Goal: Information Seeking & Learning: Learn about a topic

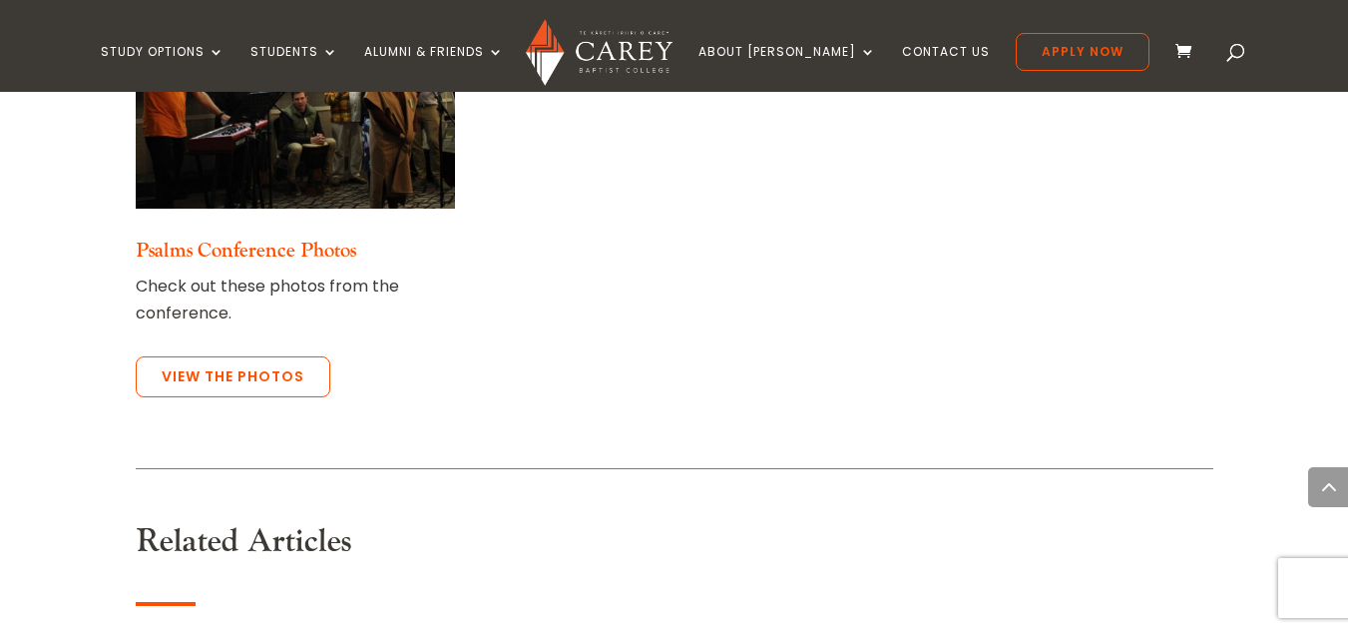
scroll to position [5322, 0]
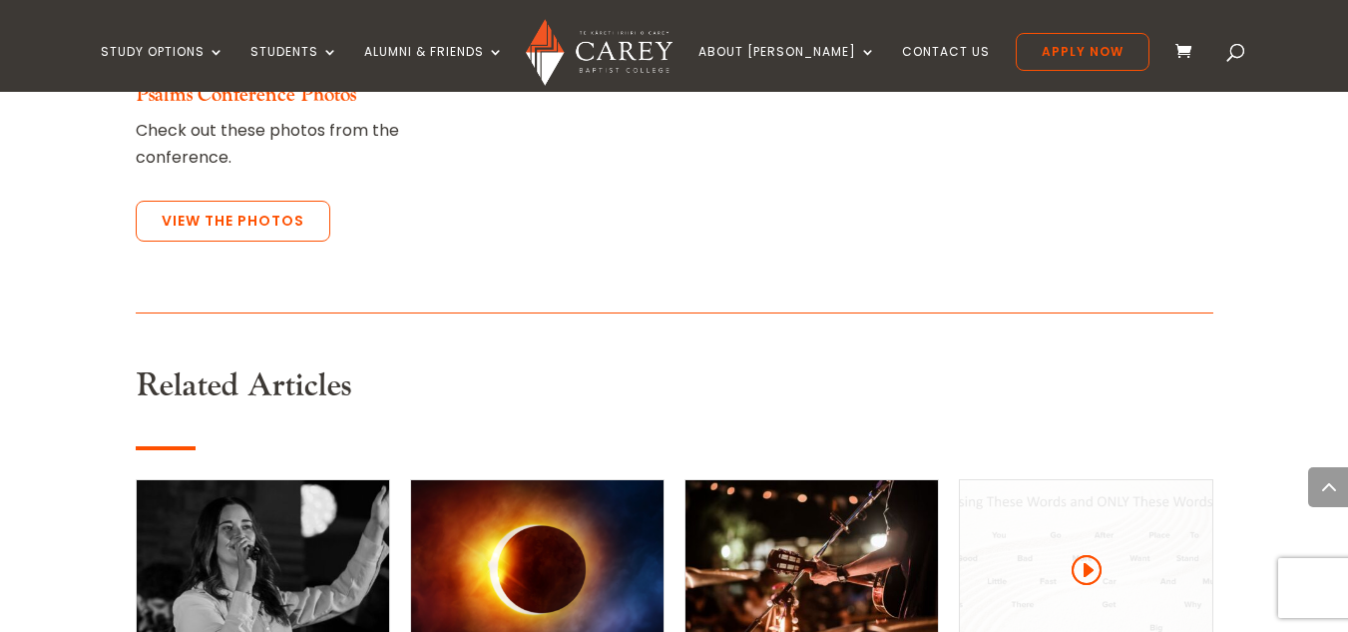
click at [1085, 480] on div at bounding box center [1086, 570] width 252 height 180
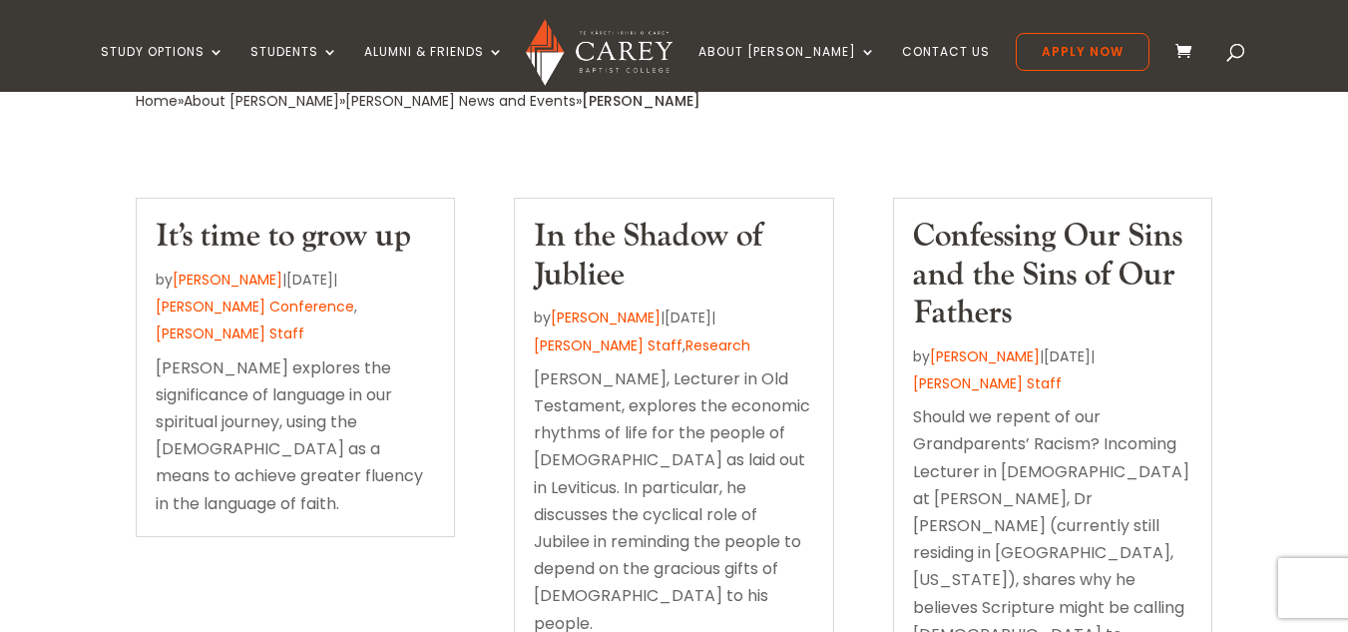
scroll to position [439, 0]
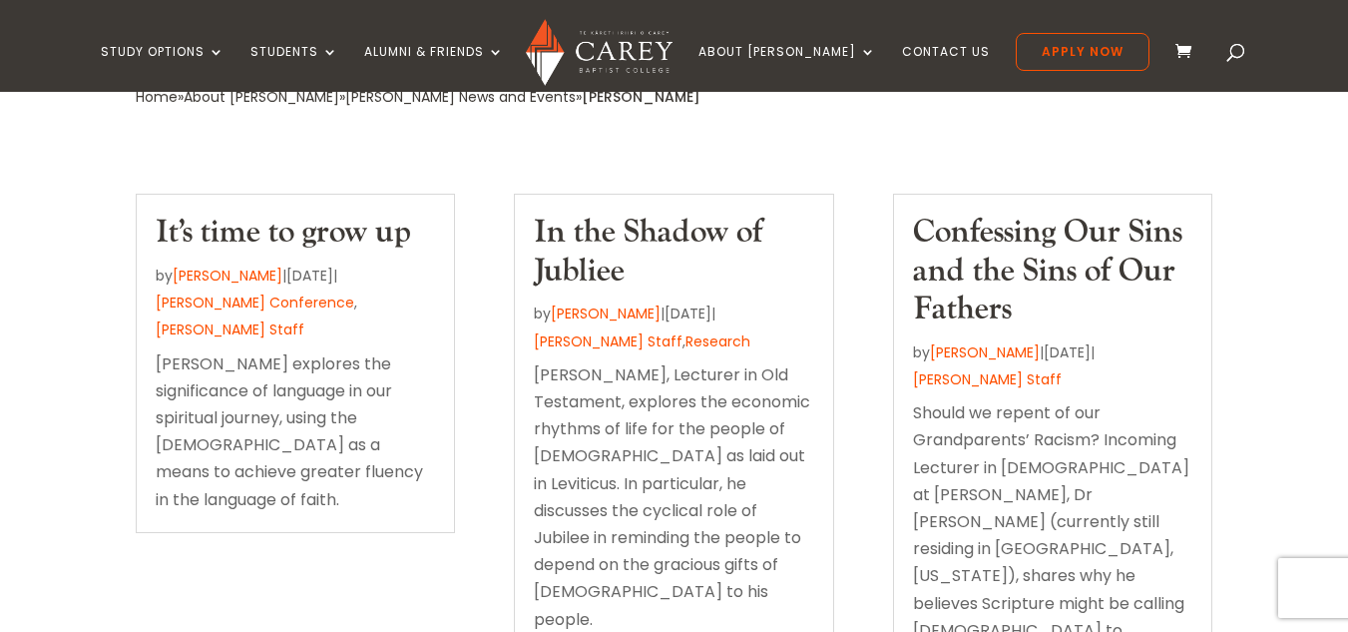
click at [327, 229] on link "It’s time to grow up" at bounding box center [283, 232] width 255 height 41
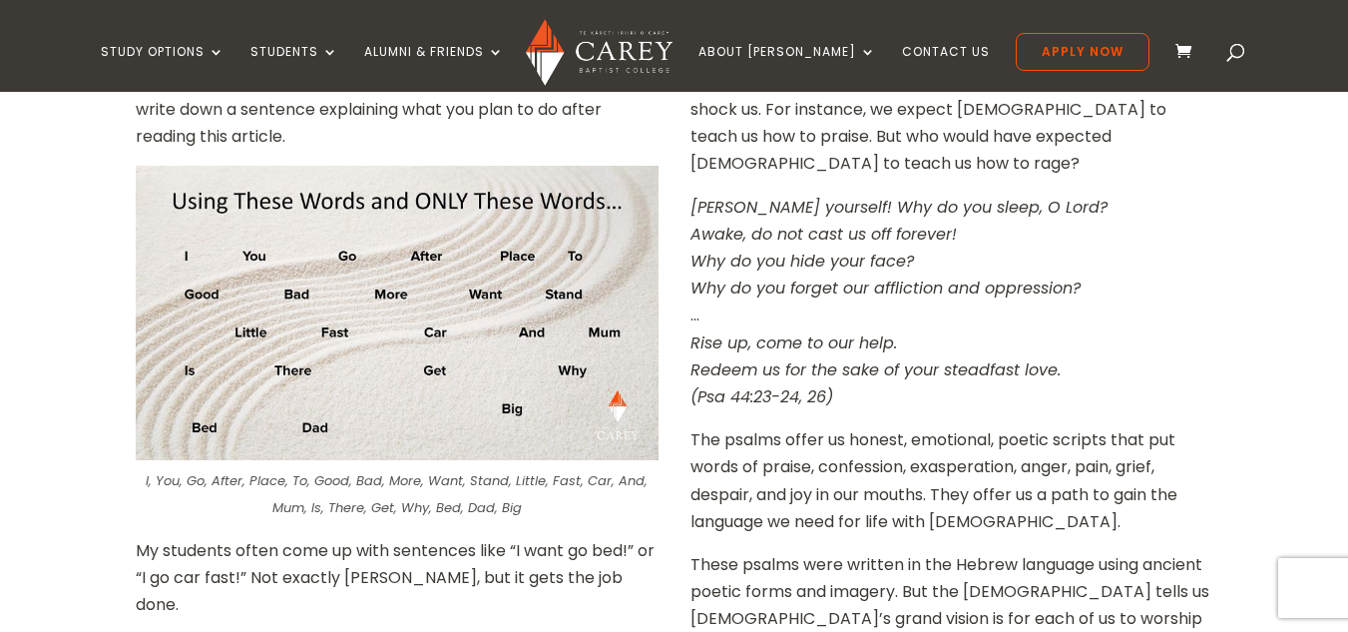
scroll to position [684, 0]
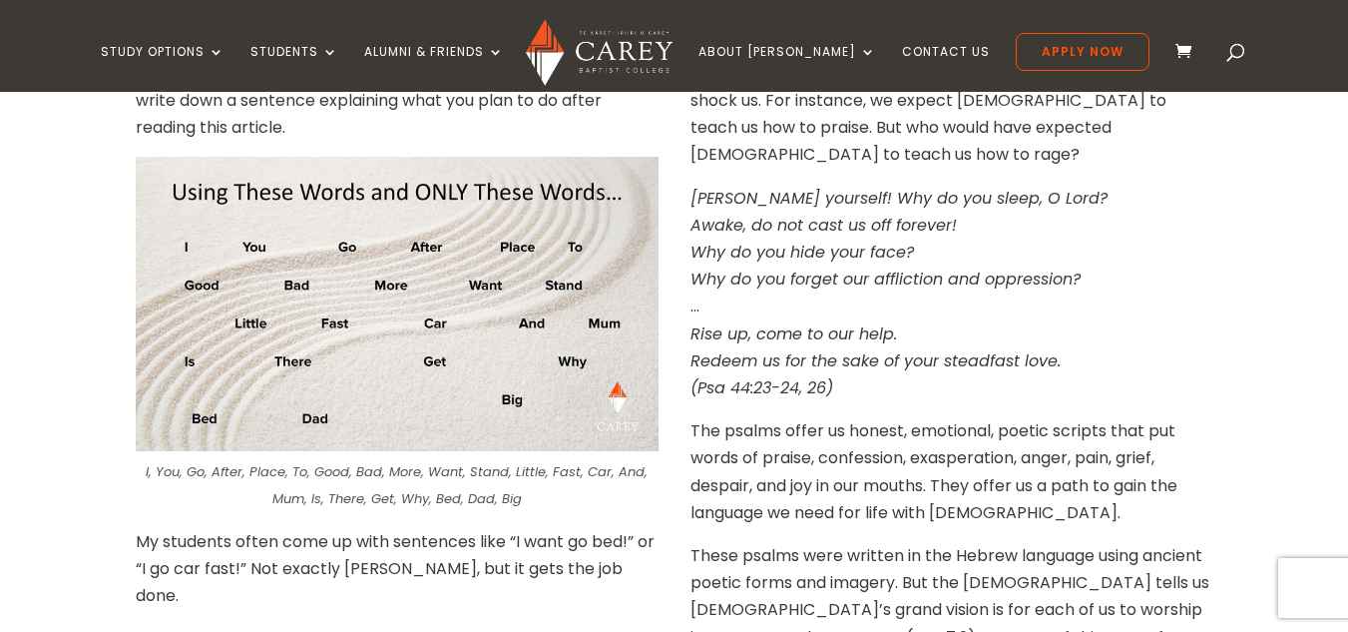
click at [465, 312] on img at bounding box center [397, 304] width 523 height 294
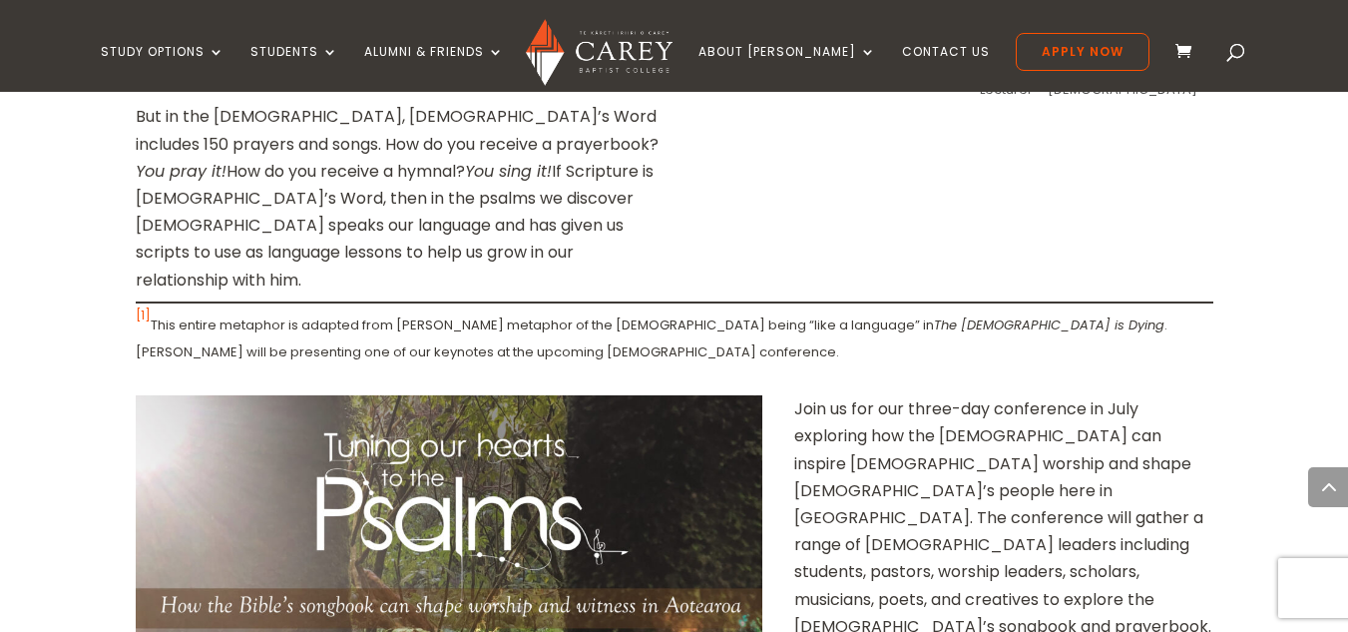
scroll to position [2053, 0]
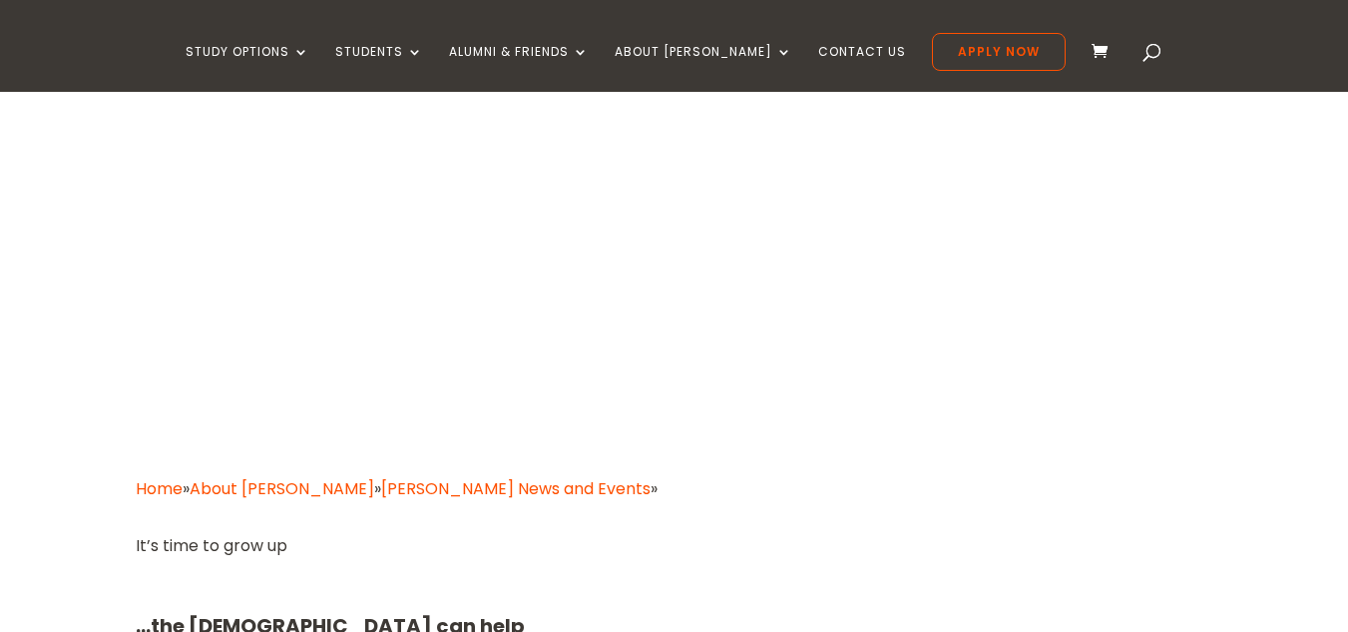
type textarea "*********"
type input "******"
type input "*******"
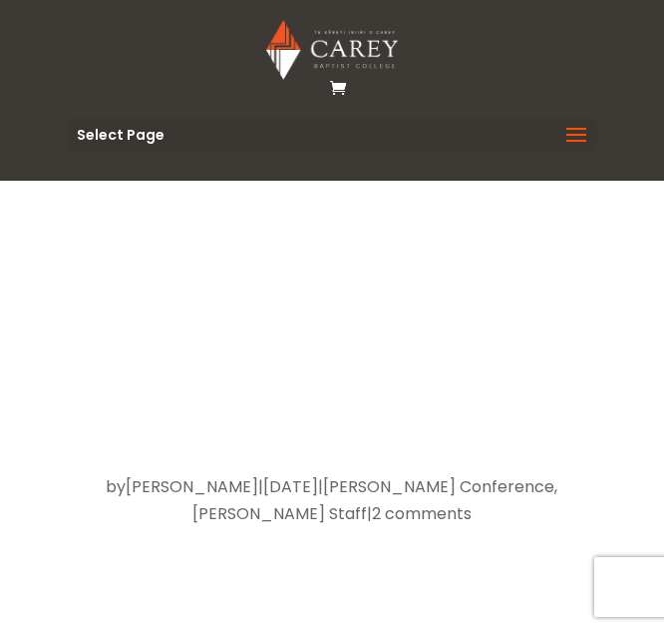
click at [608, 261] on div "It’s time to grow up by Michael Rhodes | 15 May, 2024 | Carey Conference , Care…" at bounding box center [332, 394] width 664 height 426
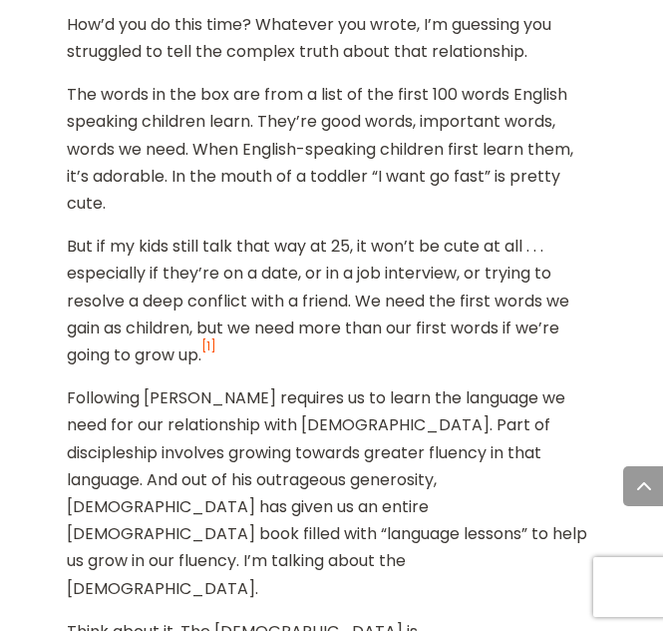
scroll to position [1592, 0]
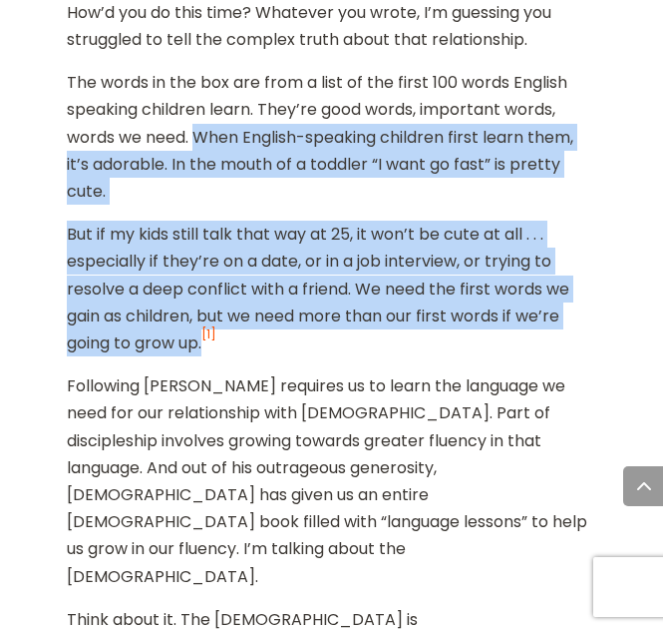
drag, startPoint x: 195, startPoint y: 107, endPoint x: 208, endPoint y: 306, distance: 200.0
click at [208, 306] on div "Let’s start with a game. Using these words, and only these words, write down a …" at bounding box center [332, 165] width 531 height 1615
copy div "When English-speaking children first learn them, it’s adorable. In the mouth of…"
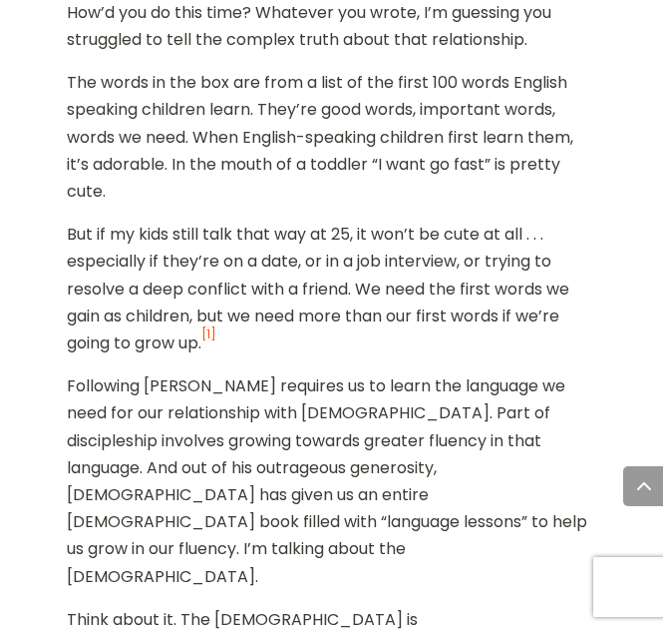
click at [518, 376] on p "Following Jesus requires us to learn the language we need for our relationship …" at bounding box center [332, 488] width 531 height 233
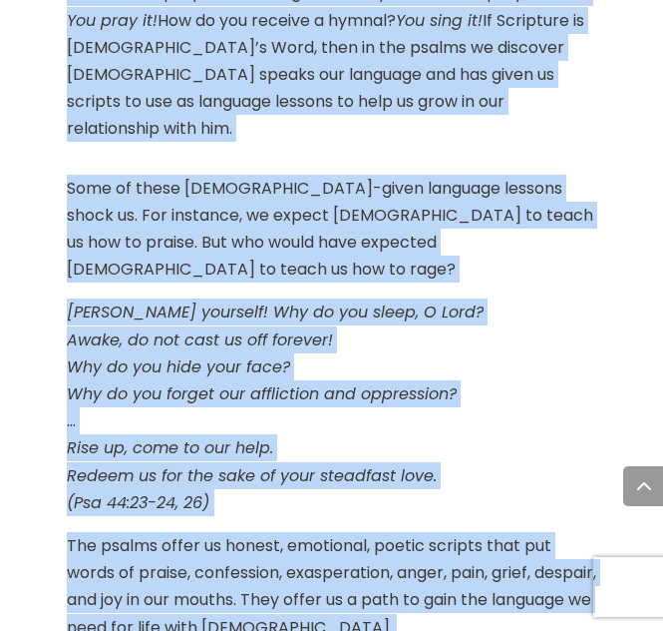
scroll to position [2539, 0]
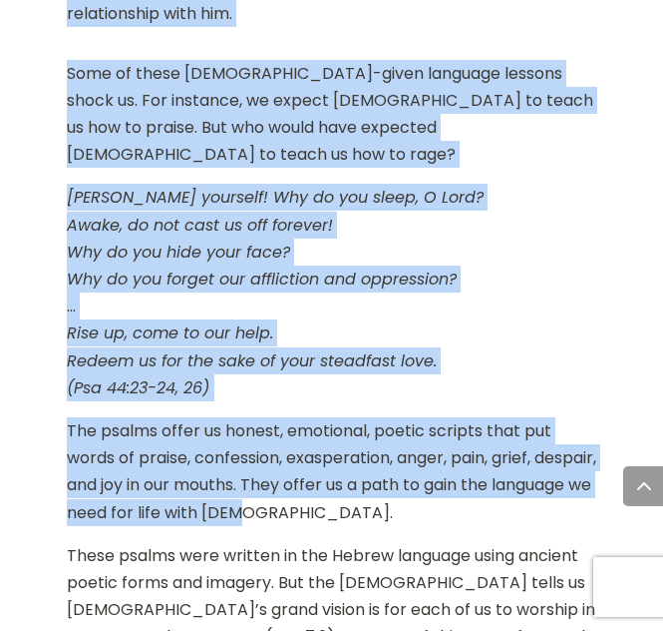
drag, startPoint x: 69, startPoint y: 136, endPoint x: 404, endPoint y: 353, distance: 399.6
copy div "Following Jesus requires us to learn the language we need for our relationship …"
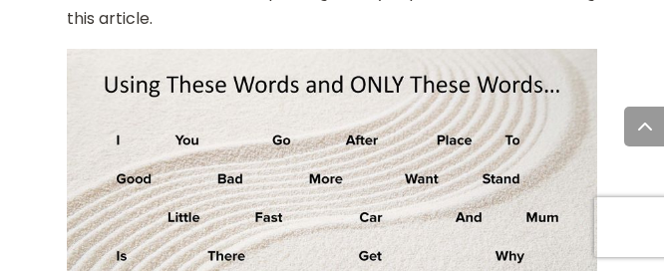
scroll to position [1067, 0]
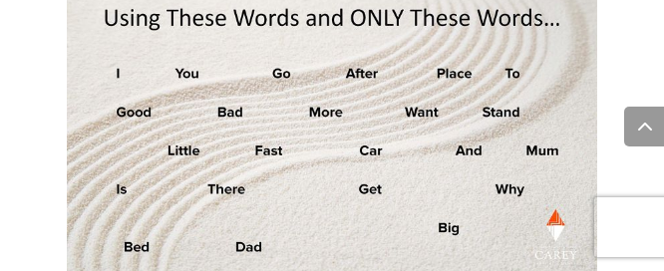
click at [501, 235] on img at bounding box center [333, 131] width 532 height 299
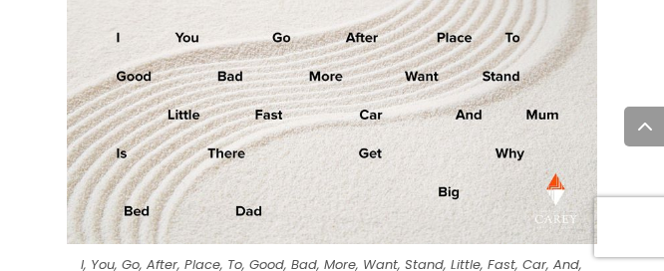
scroll to position [1106, 0]
